Goal: Transaction & Acquisition: Purchase product/service

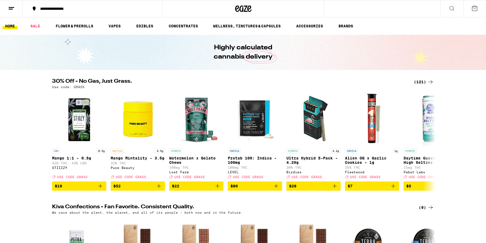
click at [423, 86] on div "Use code: GRASS" at bounding box center [243, 87] width 382 height 4
click at [421, 79] on div "(121)" at bounding box center [424, 82] width 20 height 7
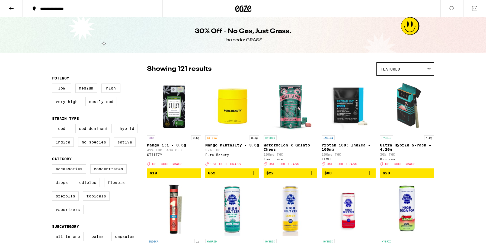
click at [126, 144] on label "Sativa" at bounding box center [125, 142] width 22 height 9
click at [53, 125] on input "Sativa" at bounding box center [53, 125] width 0 height 0
checkbox input "true"
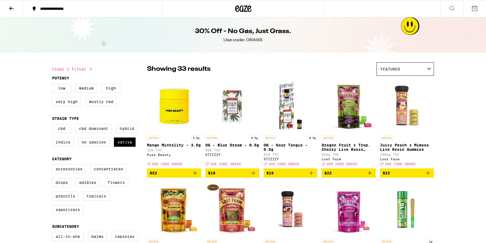
click at [113, 187] on label "Flowers" at bounding box center [116, 182] width 24 height 9
click at [53, 165] on input "Flowers" at bounding box center [53, 165] width 0 height 0
checkbox input "true"
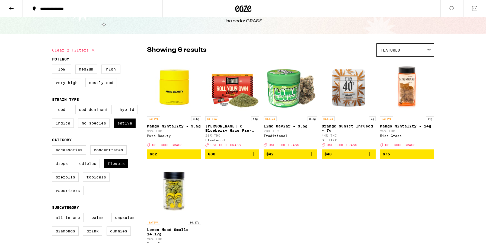
scroll to position [20, 0]
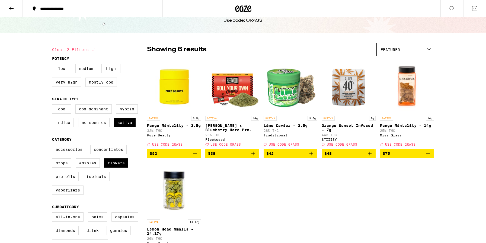
click at [258, 158] on button "$38" at bounding box center [232, 153] width 54 height 9
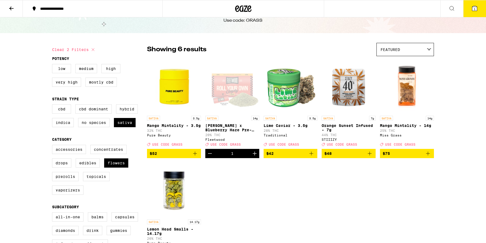
scroll to position [37, 0]
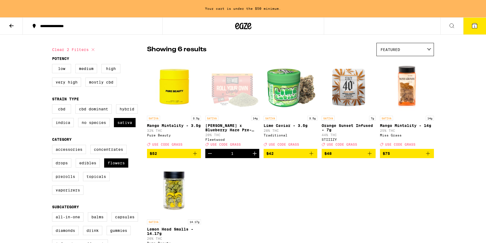
click at [268, 184] on div "SATIVA 3.5g Mango Mintality - 3.5g 32% THC Pure Beauty Deal Created with Sketch…" at bounding box center [290, 160] width 287 height 203
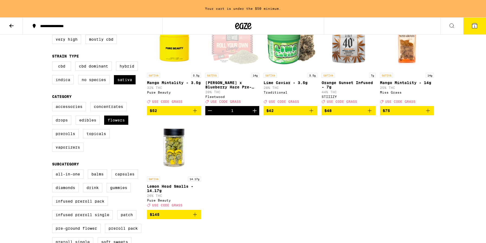
scroll to position [80, 0]
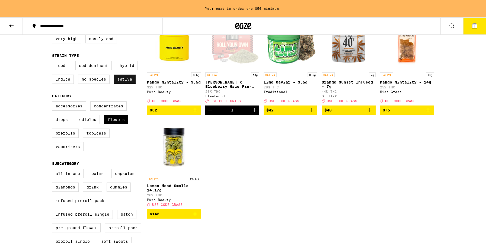
click at [128, 84] on label "Sativa" at bounding box center [125, 79] width 22 height 9
click at [53, 62] on input "Sativa" at bounding box center [53, 62] width 0 height 0
checkbox input "false"
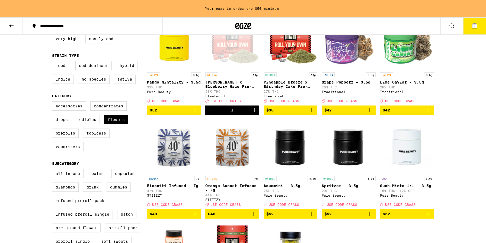
click at [127, 61] on fieldset "Strain Type CBD CBD Dominant Hybrid Indica No Species Sativa" at bounding box center [99, 70] width 95 height 35
click at [127, 64] on label "Hybrid" at bounding box center [127, 65] width 22 height 9
click at [53, 62] on input "Hybrid" at bounding box center [53, 62] width 0 height 0
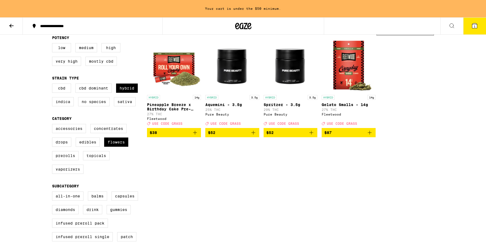
scroll to position [52, 0]
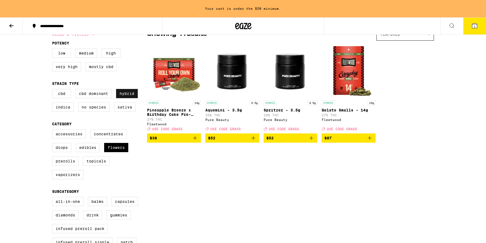
click at [122, 94] on label "Hybrid" at bounding box center [127, 93] width 22 height 9
click at [53, 90] on input "Hybrid" at bounding box center [53, 90] width 0 height 0
checkbox input "false"
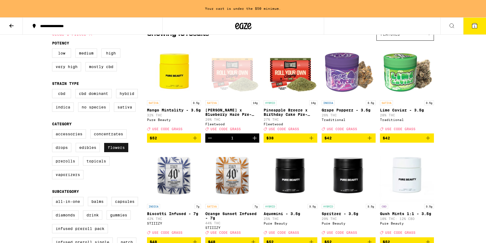
click at [112, 152] on label "Flowers" at bounding box center [116, 147] width 24 height 9
click at [53, 130] on input "Flowers" at bounding box center [53, 130] width 0 height 0
checkbox input "false"
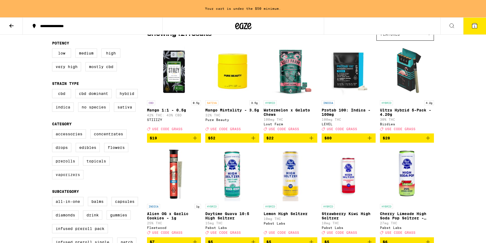
click at [74, 179] on label "Vaporizers" at bounding box center [67, 174] width 31 height 9
click at [53, 130] on input "Vaporizers" at bounding box center [53, 130] width 0 height 0
checkbox input "true"
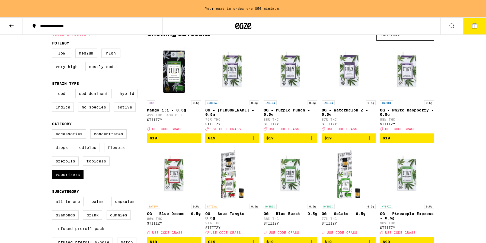
click at [123, 112] on label "Sativa" at bounding box center [125, 107] width 22 height 9
click at [53, 90] on input "Sativa" at bounding box center [53, 90] width 0 height 0
checkbox input "true"
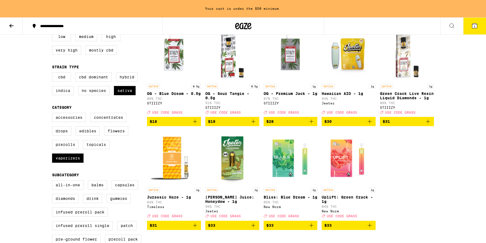
scroll to position [72, 0]
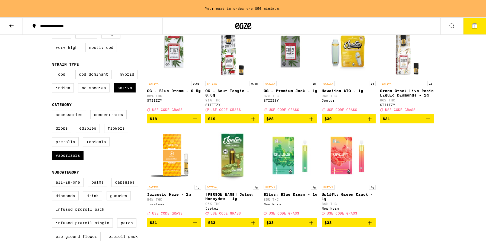
click at [355, 122] on span "$30" at bounding box center [348, 119] width 49 height 7
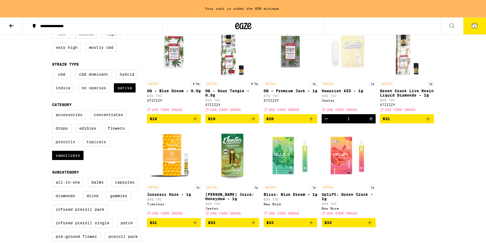
scroll to position [54, 0]
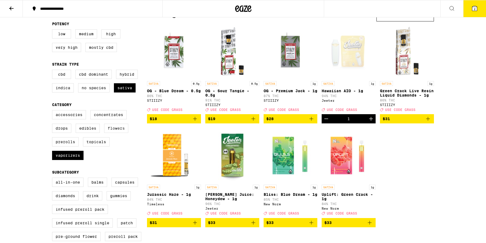
click at [114, 133] on label "Flowers" at bounding box center [116, 128] width 24 height 9
click at [53, 111] on input "Flowers" at bounding box center [53, 111] width 0 height 0
checkbox input "true"
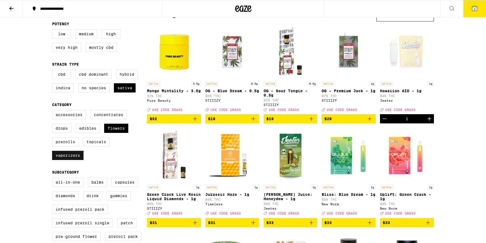
click at [71, 160] on label "Vaporizers" at bounding box center [67, 155] width 31 height 9
click at [53, 111] on input "Vaporizers" at bounding box center [53, 111] width 0 height 0
checkbox input "false"
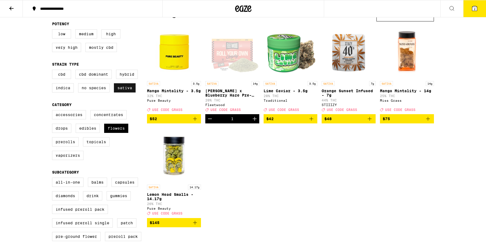
click at [128, 93] on label "Sativa" at bounding box center [125, 87] width 22 height 9
click at [53, 71] on input "Sativa" at bounding box center [53, 71] width 0 height 0
checkbox input "false"
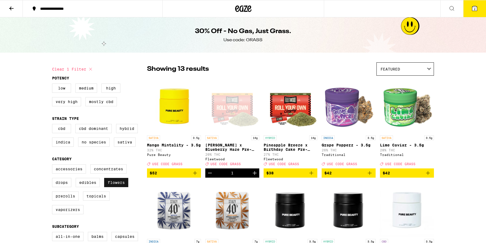
click at [114, 186] on label "Flowers" at bounding box center [116, 182] width 24 height 9
click at [53, 165] on input "Flowers" at bounding box center [53, 165] width 0 height 0
checkbox input "false"
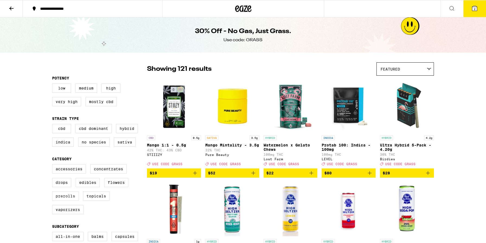
click at [68, 201] on label "Prerolls" at bounding box center [65, 196] width 27 height 9
click at [53, 165] on input "Prerolls" at bounding box center [53, 165] width 0 height 0
checkbox input "true"
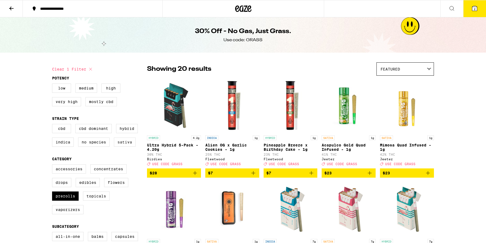
click at [119, 146] on label "Sativa" at bounding box center [125, 142] width 22 height 9
click at [53, 125] on input "Sativa" at bounding box center [53, 125] width 0 height 0
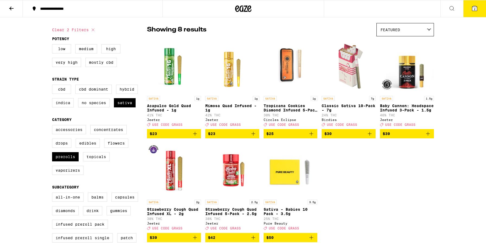
scroll to position [37, 0]
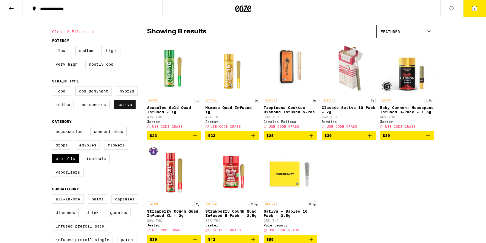
click at [123, 108] on label "Sativa" at bounding box center [125, 104] width 22 height 9
click at [53, 88] on input "Sativa" at bounding box center [53, 87] width 0 height 0
checkbox input "false"
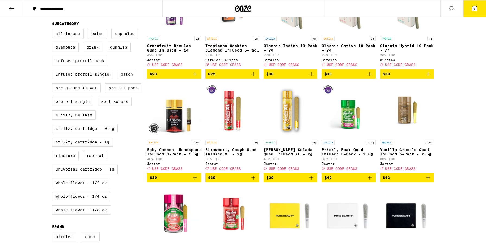
scroll to position [17, 0]
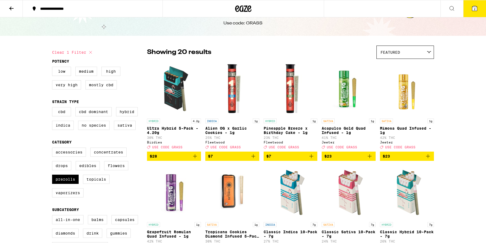
click at [480, 8] on button "2" at bounding box center [474, 8] width 23 height 17
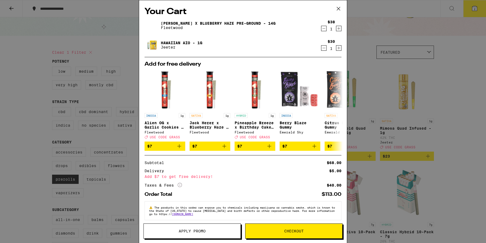
click at [208, 237] on button "Apply Promo" at bounding box center [192, 231] width 97 height 15
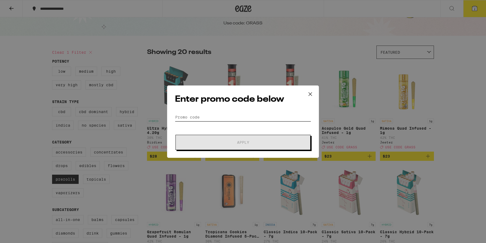
click at [202, 118] on input "Promo Code" at bounding box center [243, 117] width 136 height 8
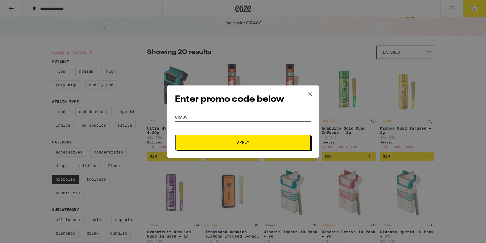
type input "grass"
click at [212, 146] on button "Apply" at bounding box center [243, 142] width 135 height 15
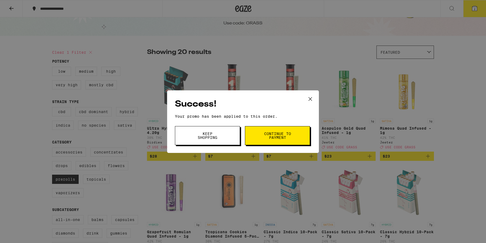
click at [292, 135] on button "Continue to payment" at bounding box center [277, 135] width 65 height 19
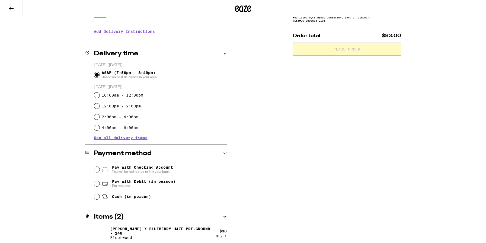
scroll to position [129, 0]
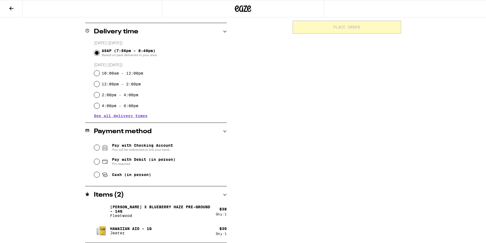
click at [125, 165] on span "Pin required" at bounding box center [143, 164] width 63 height 4
click at [100, 164] on input "Pay with Debit (in person) Pin required" at bounding box center [96, 161] width 5 height 5
radio input "true"
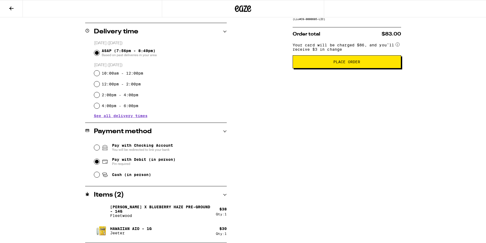
click at [345, 63] on span "Place Order" at bounding box center [346, 62] width 27 height 4
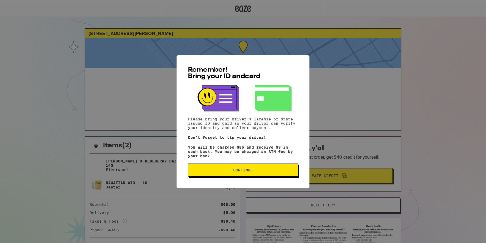
click at [241, 176] on button "Continue" at bounding box center [243, 170] width 110 height 13
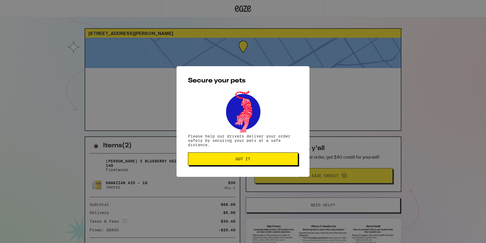
click at [245, 167] on div "Secure your pets Please help our drivers deliver your order safely by securing …" at bounding box center [243, 121] width 133 height 111
click at [230, 165] on button "Got it" at bounding box center [243, 158] width 110 height 13
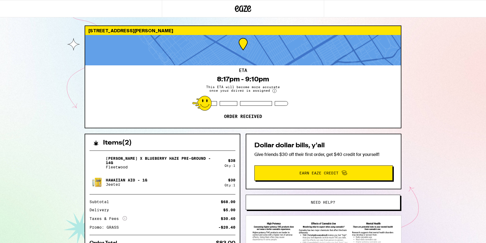
scroll to position [4, 0]
